Goal: Information Seeking & Learning: Check status

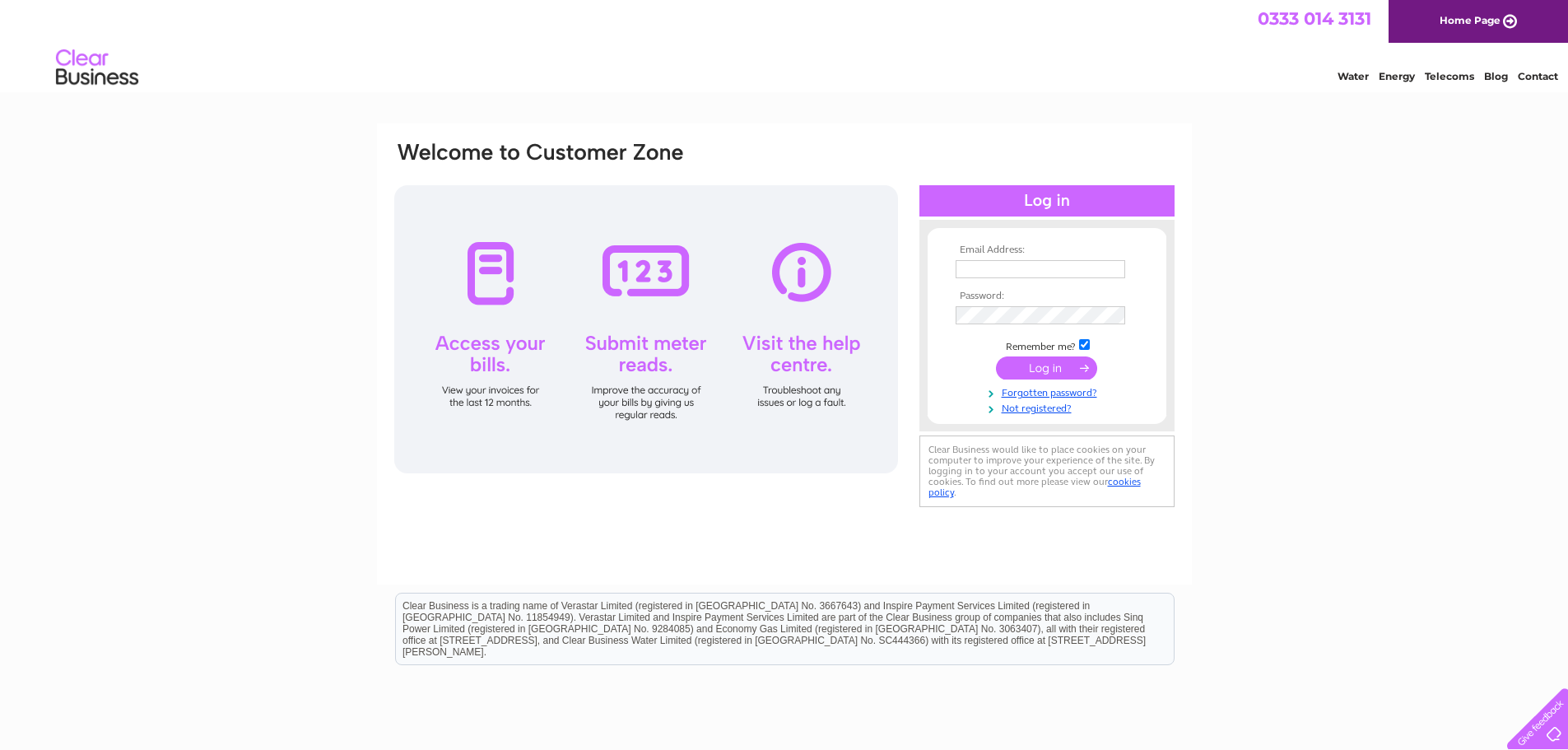
type input "[EMAIL_ADDRESS][DOMAIN_NAME]"
click at [1030, 367] on input "submit" at bounding box center [1046, 368] width 101 height 23
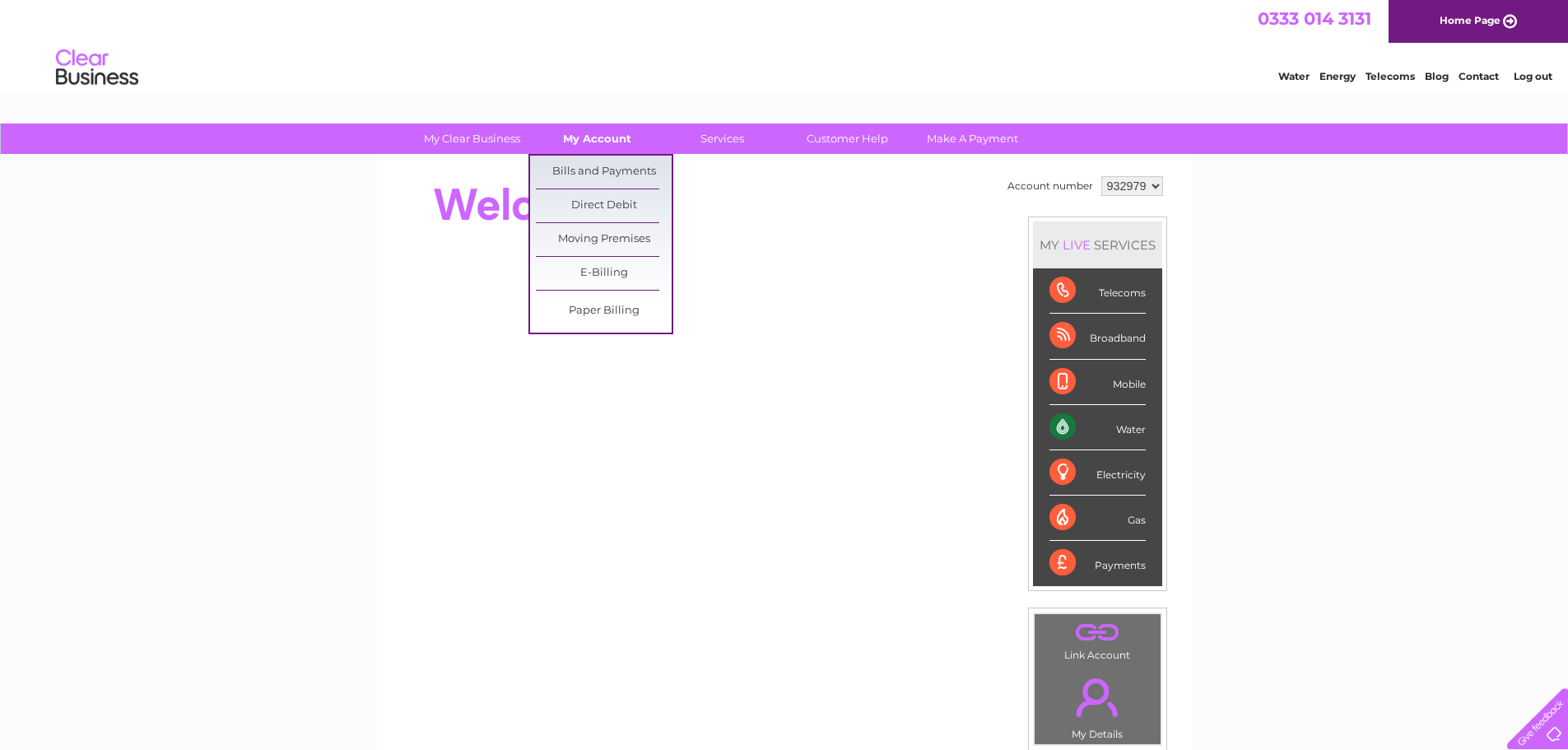
click at [621, 141] on link "My Account" at bounding box center [598, 139] width 136 height 30
click at [619, 161] on link "Bills and Payments" at bounding box center [604, 172] width 136 height 33
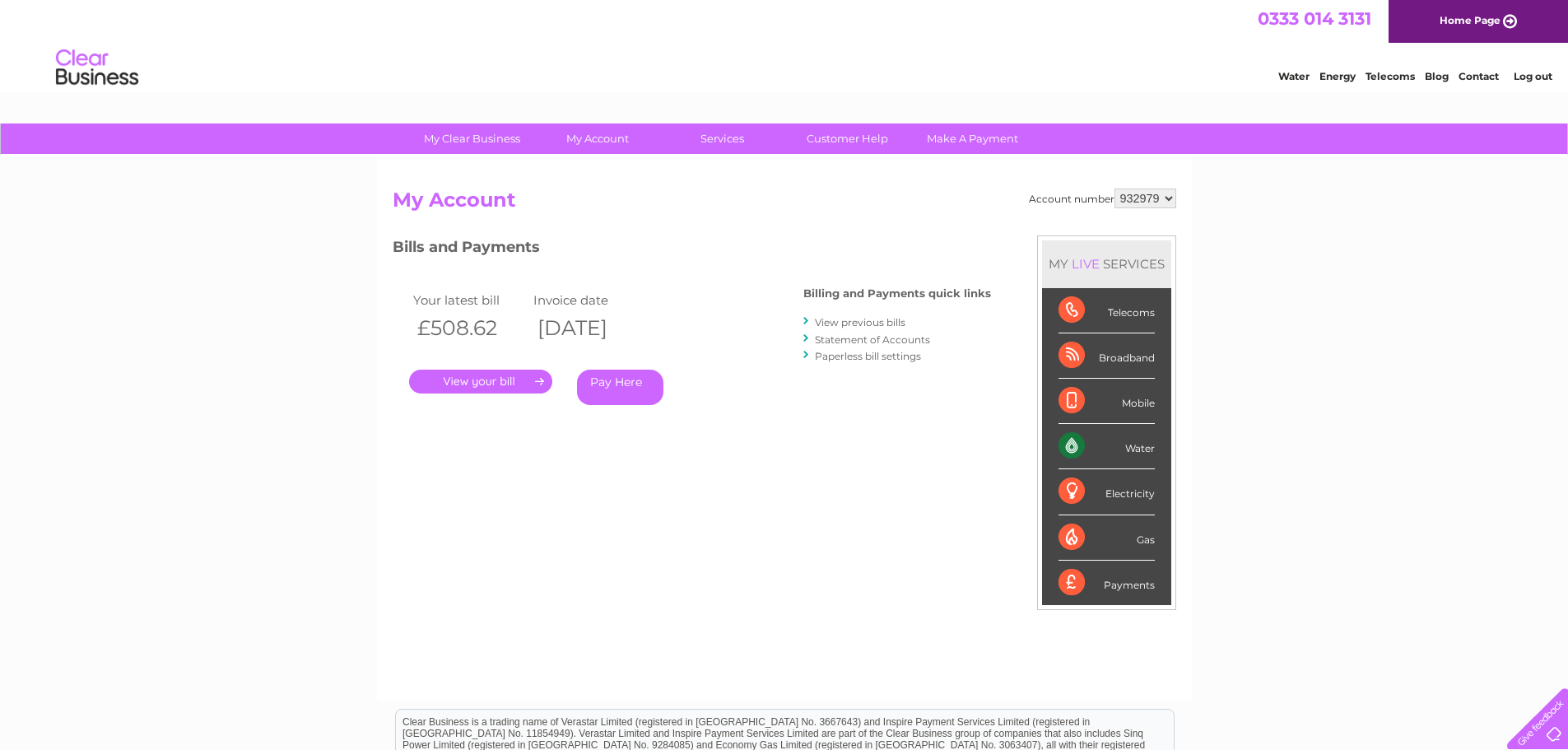
click at [856, 321] on link "View previous bills" at bounding box center [859, 322] width 91 height 12
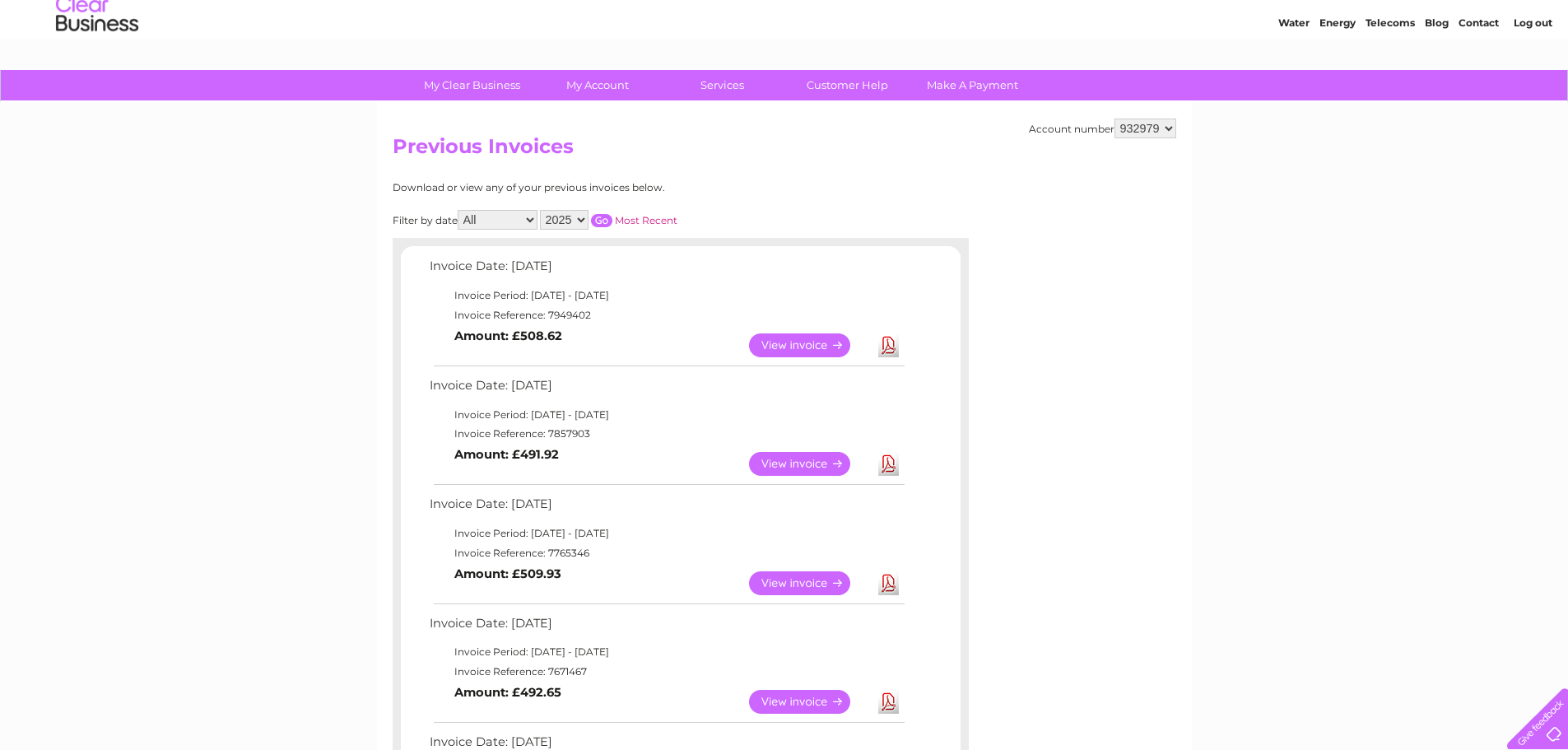
scroll to position [82, 0]
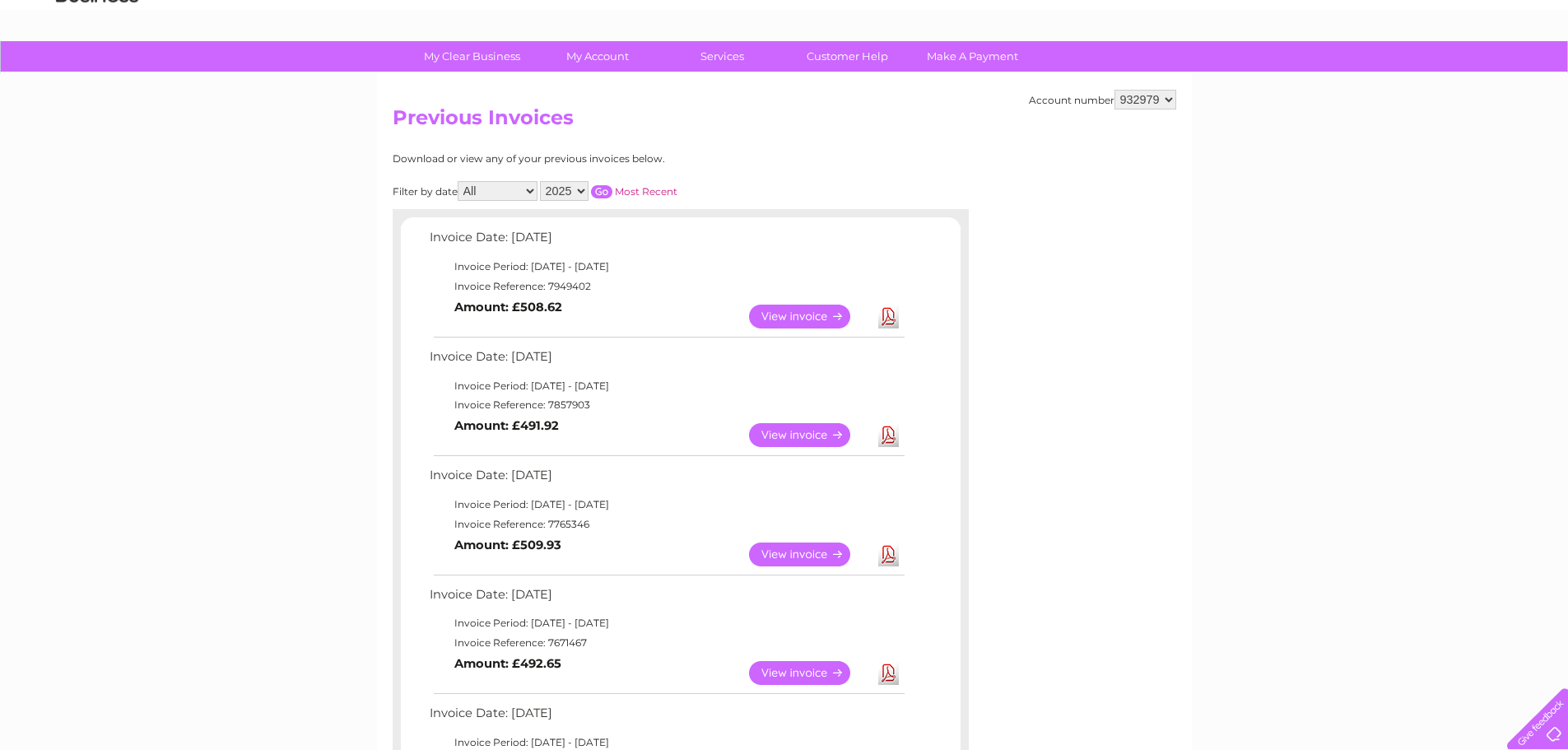
click at [829, 432] on link "View" at bounding box center [809, 435] width 121 height 24
click at [770, 314] on link "View" at bounding box center [809, 317] width 121 height 24
